Goal: Obtain resource: Obtain resource

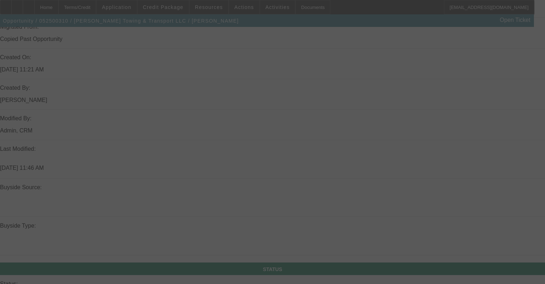
scroll to position [574, 0]
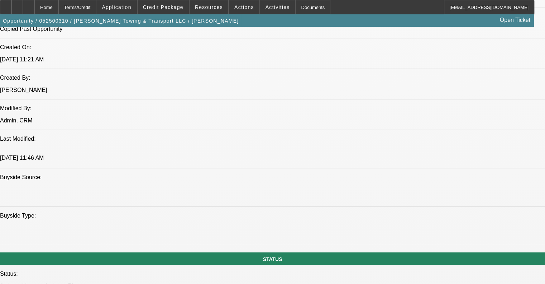
select select "0"
select select "6"
select select "0"
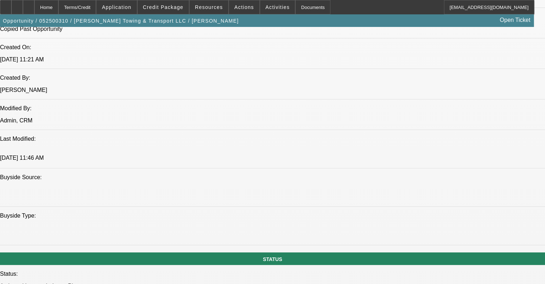
select select "0"
select select "6"
select select "0"
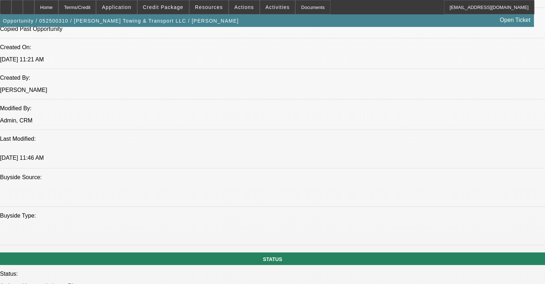
select select "0"
select select "6"
select select "0"
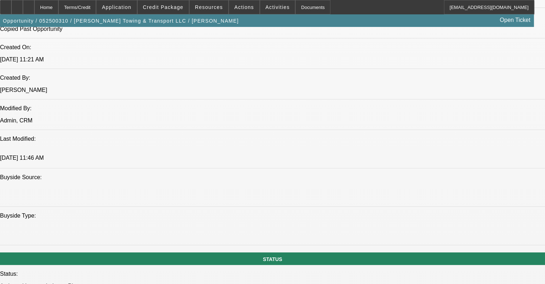
select select "6"
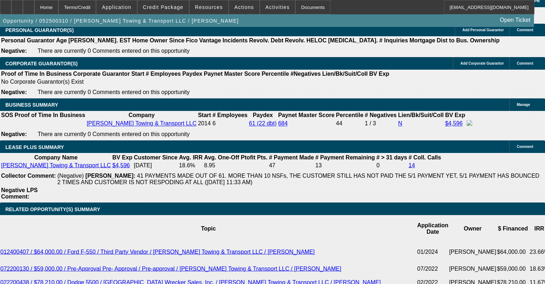
scroll to position [1291, 0]
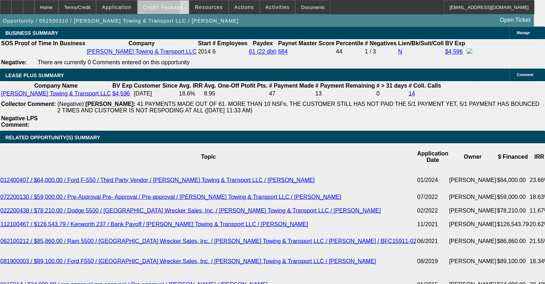
click at [153, 7] on span "Credit Package" at bounding box center [163, 7] width 41 height 6
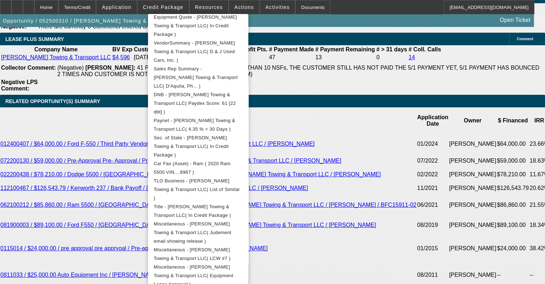
scroll to position [0, 0]
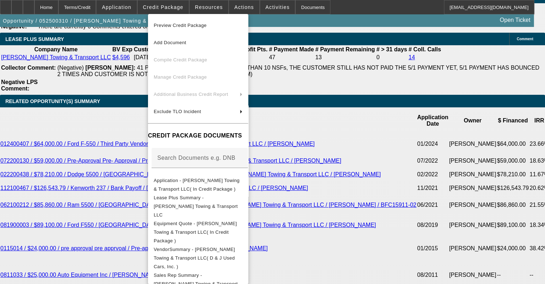
click at [104, 162] on div at bounding box center [272, 142] width 545 height 284
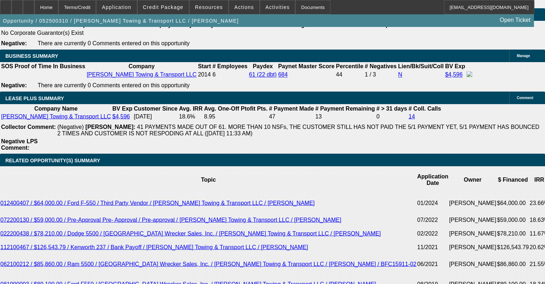
scroll to position [1291, 0]
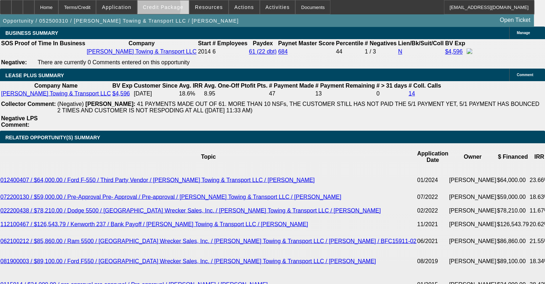
click at [153, 8] on span "Credit Package" at bounding box center [163, 7] width 41 height 6
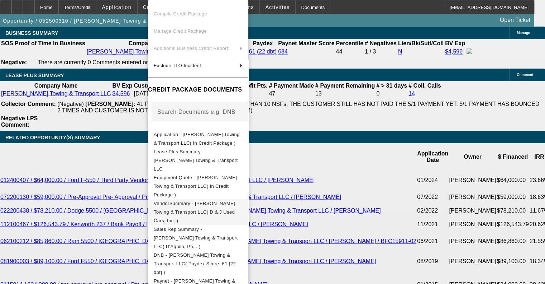
scroll to position [108, 0]
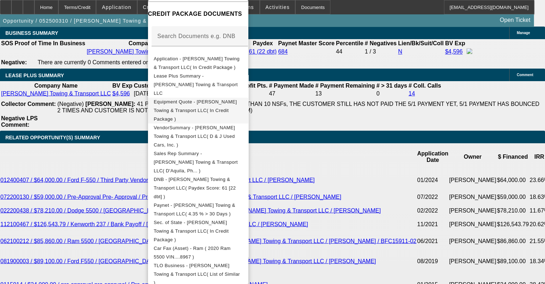
click at [225, 98] on span "Equipment Quote - [PERSON_NAME] Towing & Transport LLC( In Credit Package )" at bounding box center [198, 111] width 89 height 26
